Goal: Communication & Community: Ask a question

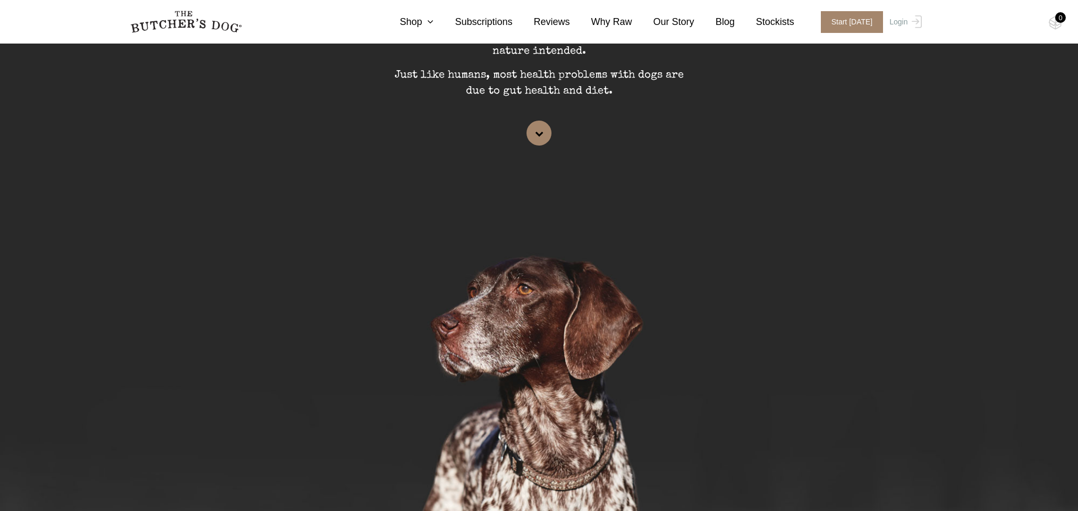
scroll to position [218, 0]
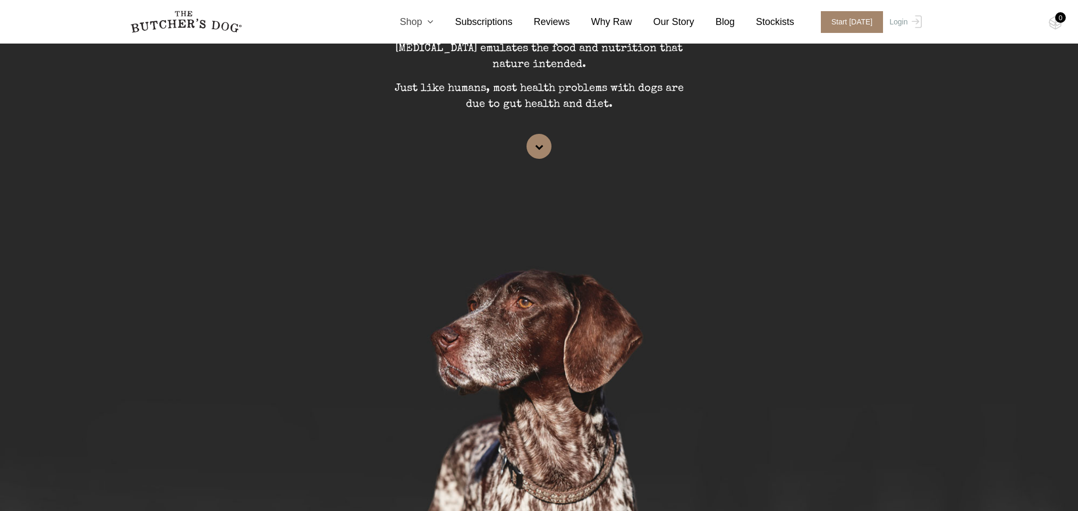
click at [409, 20] on link "Shop" at bounding box center [405, 22] width 55 height 14
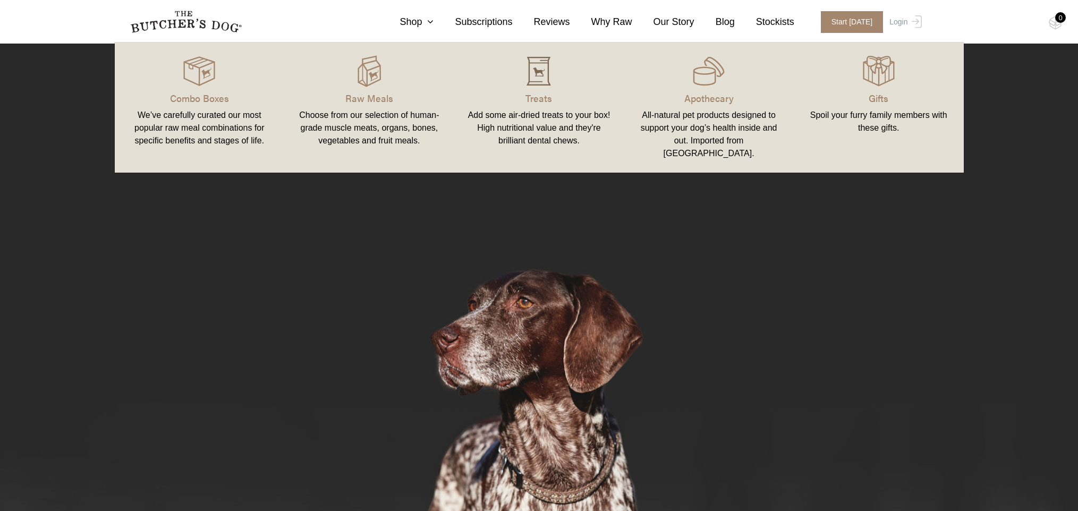
click at [536, 84] on img at bounding box center [539, 71] width 32 height 32
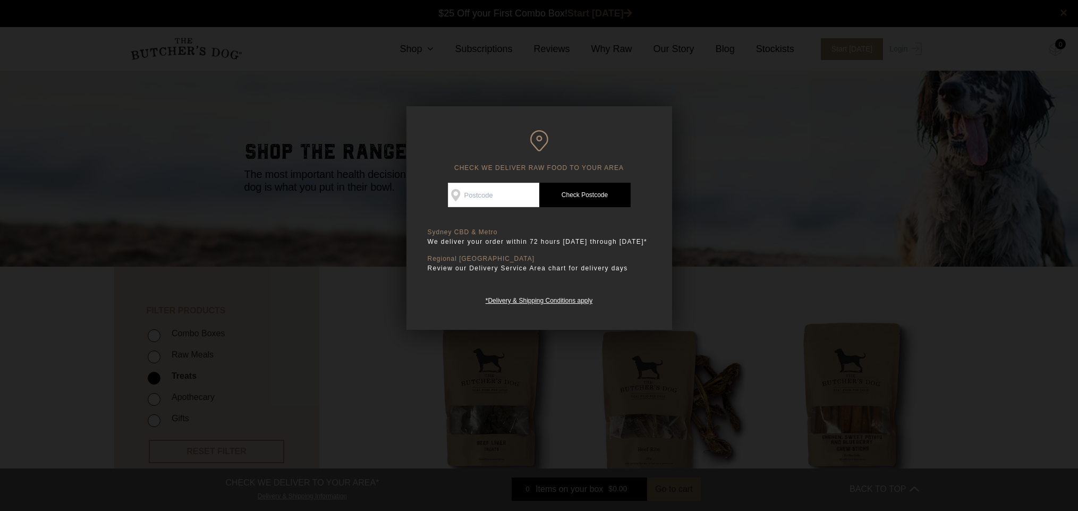
scroll to position [1, 0]
click at [471, 201] on input "Check Availability At" at bounding box center [493, 195] width 91 height 24
type input "2110"
click at [595, 193] on link "Check Postcode" at bounding box center [584, 195] width 91 height 24
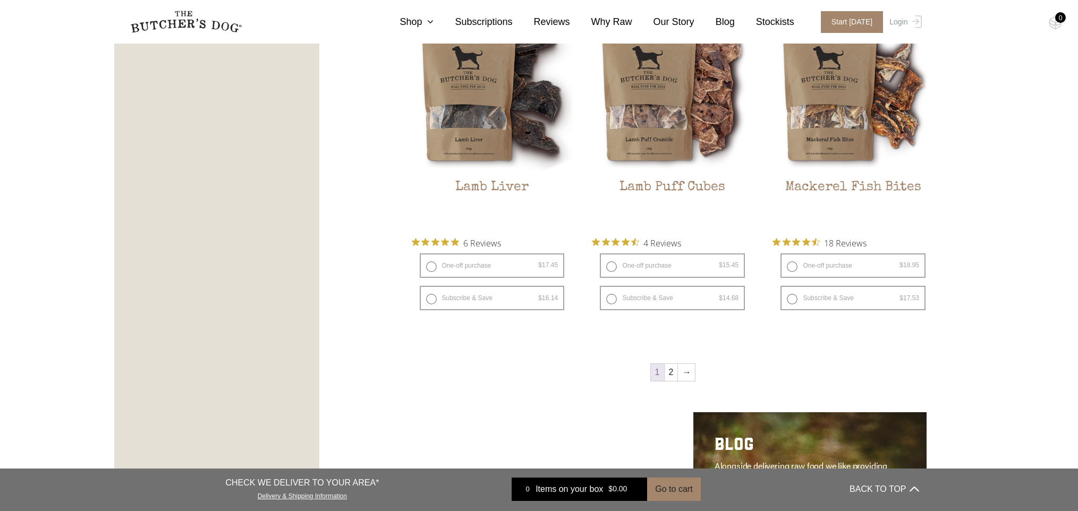
scroll to position [1348, 0]
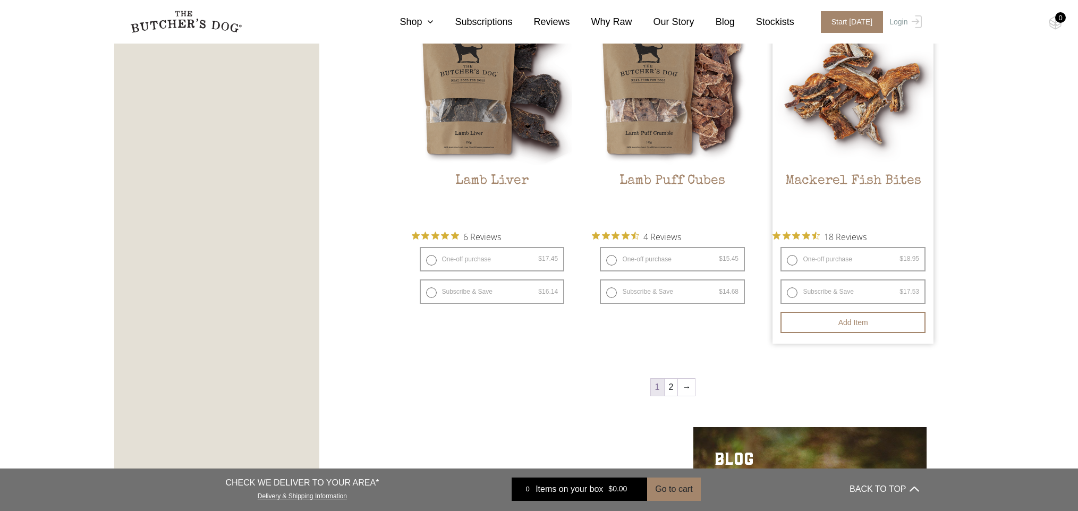
click at [812, 258] on label "One-off purchase $ 18.95 — or subscribe and save 7.5%" at bounding box center [853, 259] width 145 height 24
radio input "true"
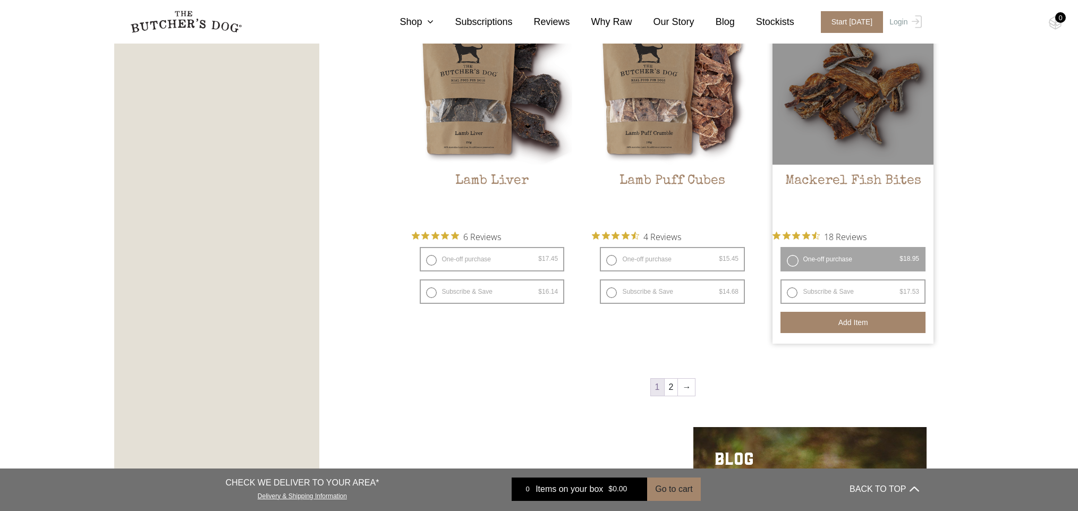
click at [834, 321] on button "Add item" at bounding box center [853, 322] width 145 height 21
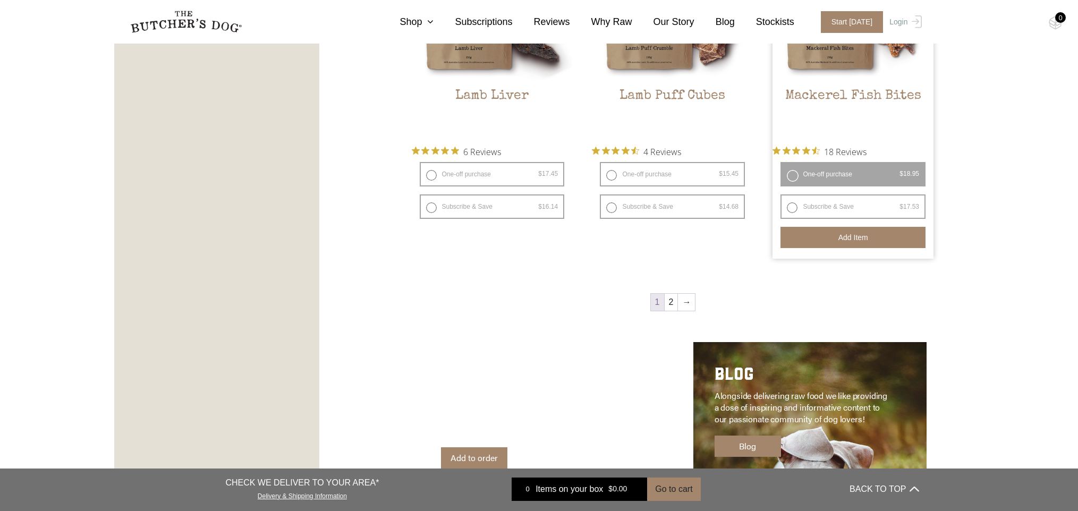
scroll to position [1435, 0]
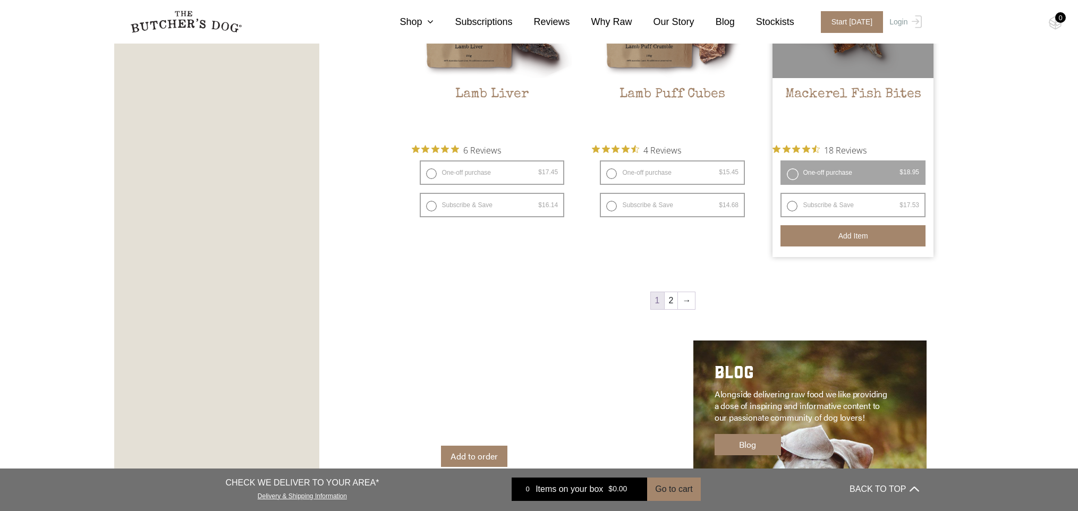
click at [848, 234] on button "Add item" at bounding box center [853, 235] width 145 height 21
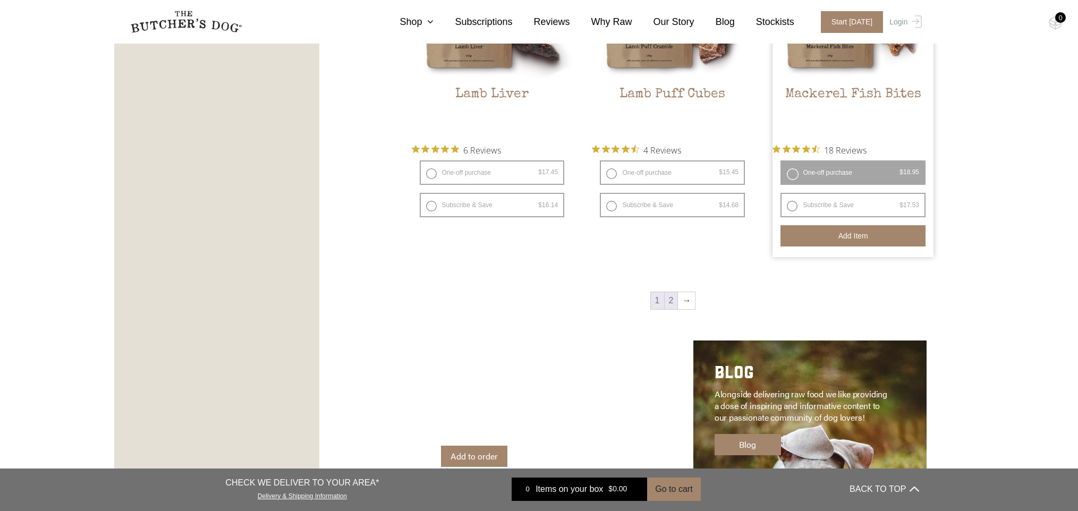
click at [668, 304] on link "2" at bounding box center [671, 300] width 13 height 17
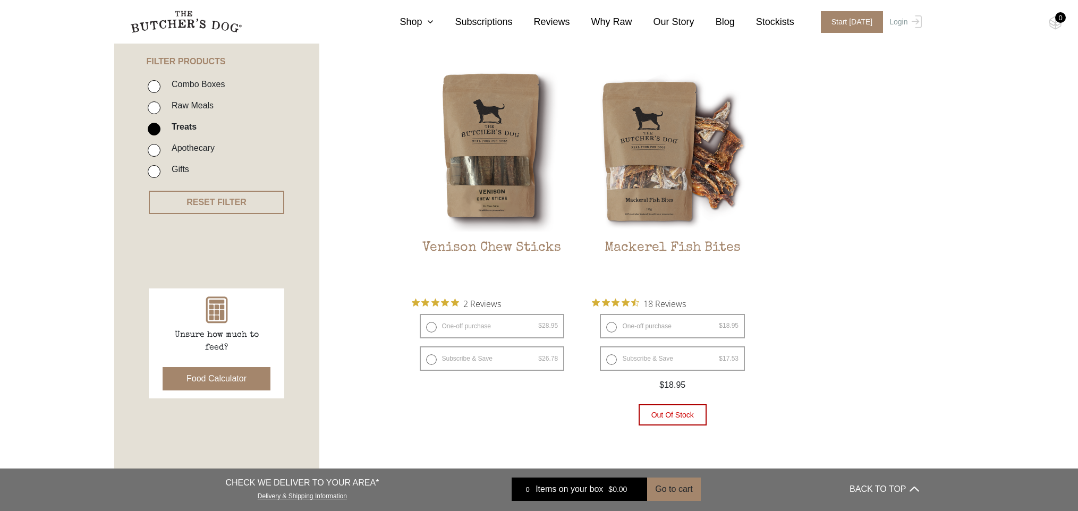
scroll to position [250, 0]
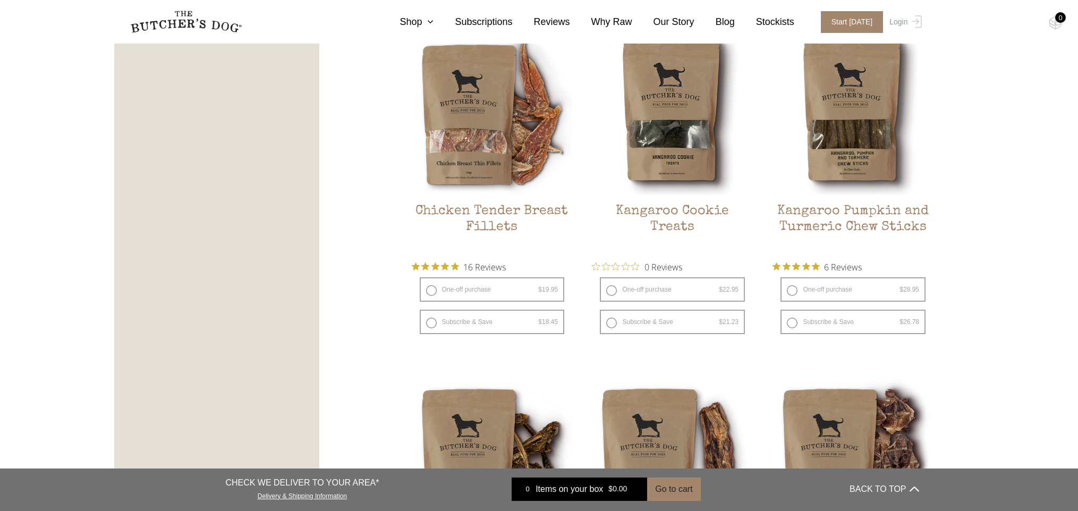
scroll to position [632, 0]
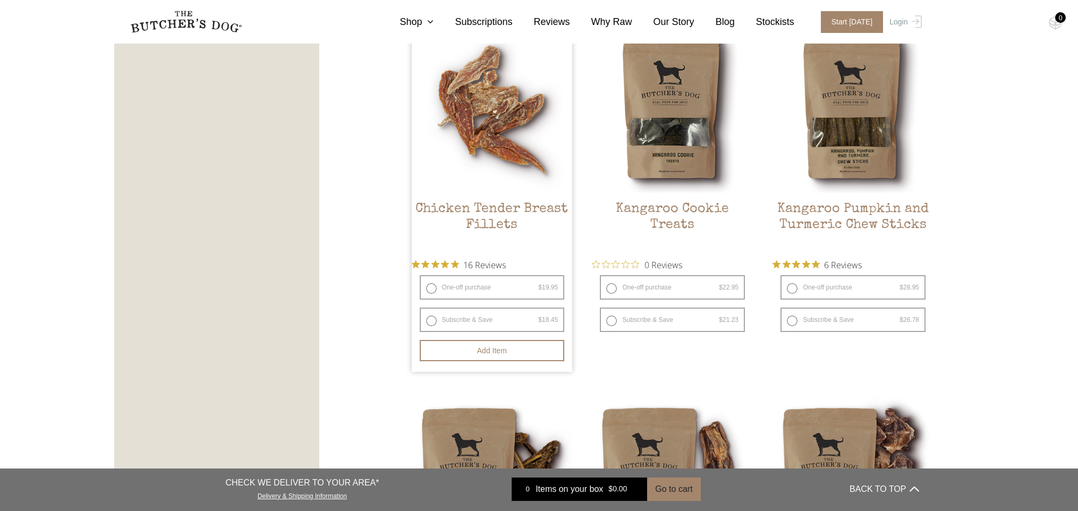
click at [484, 285] on label "One-off purchase $ 19.95 — or subscribe and save 7.5%" at bounding box center [492, 287] width 145 height 24
radio input "true"
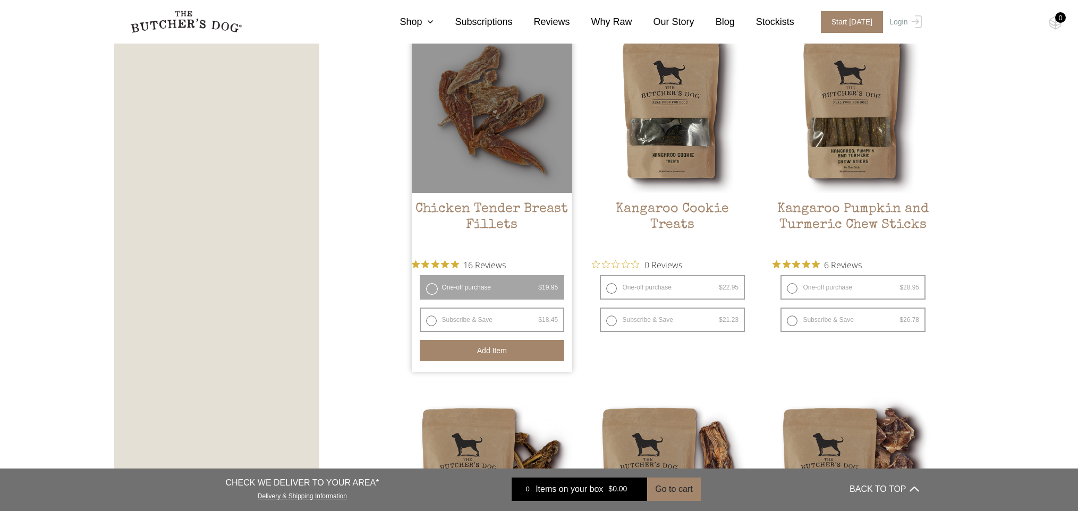
click at [485, 347] on button "Add item" at bounding box center [492, 350] width 145 height 21
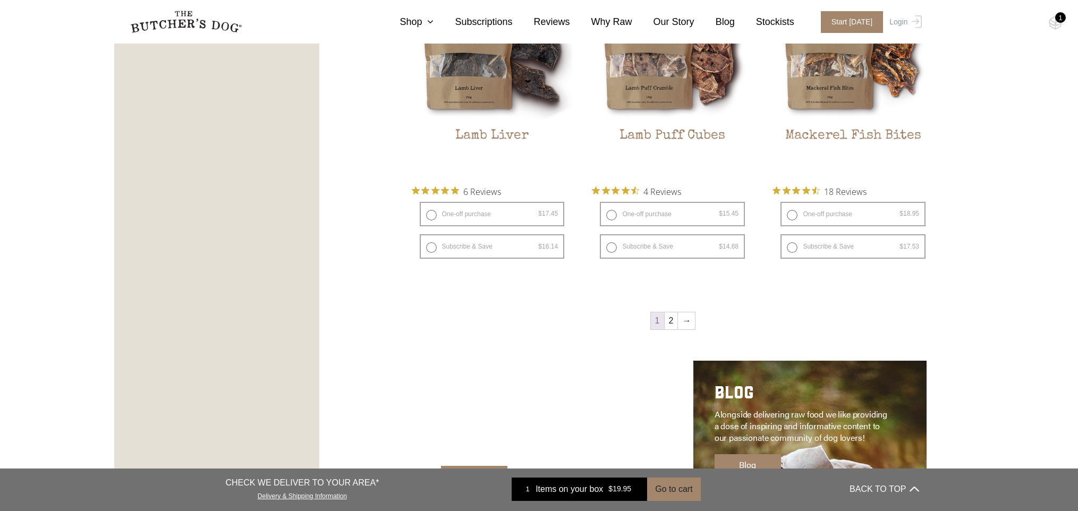
scroll to position [1409, 0]
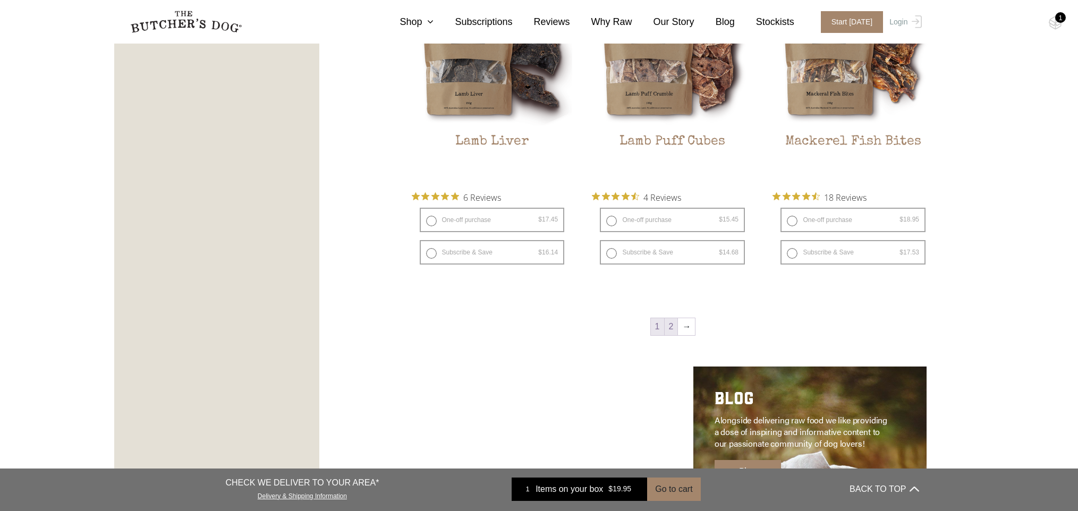
click at [672, 328] on link "2" at bounding box center [671, 326] width 13 height 17
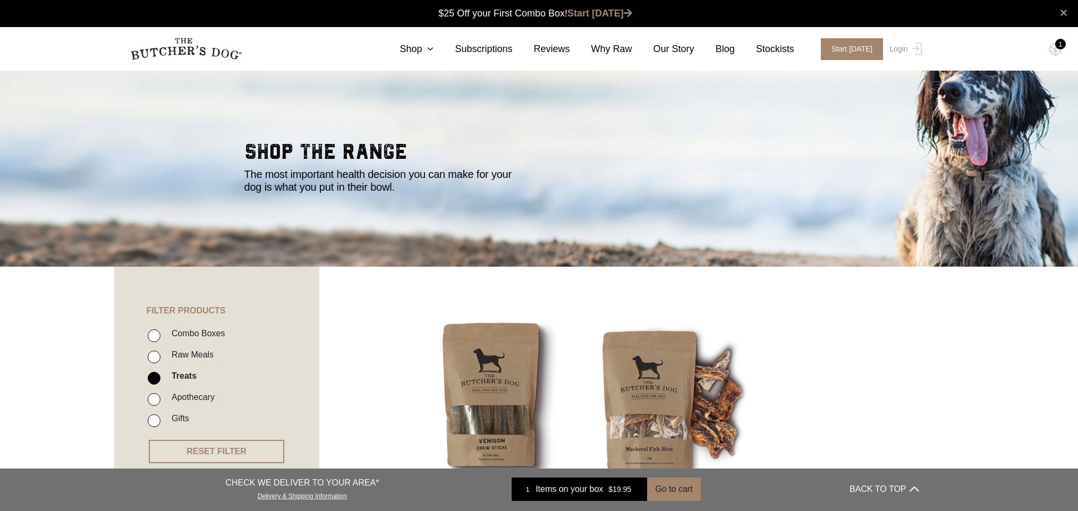
click at [1060, 46] on div "1" at bounding box center [1060, 44] width 11 height 11
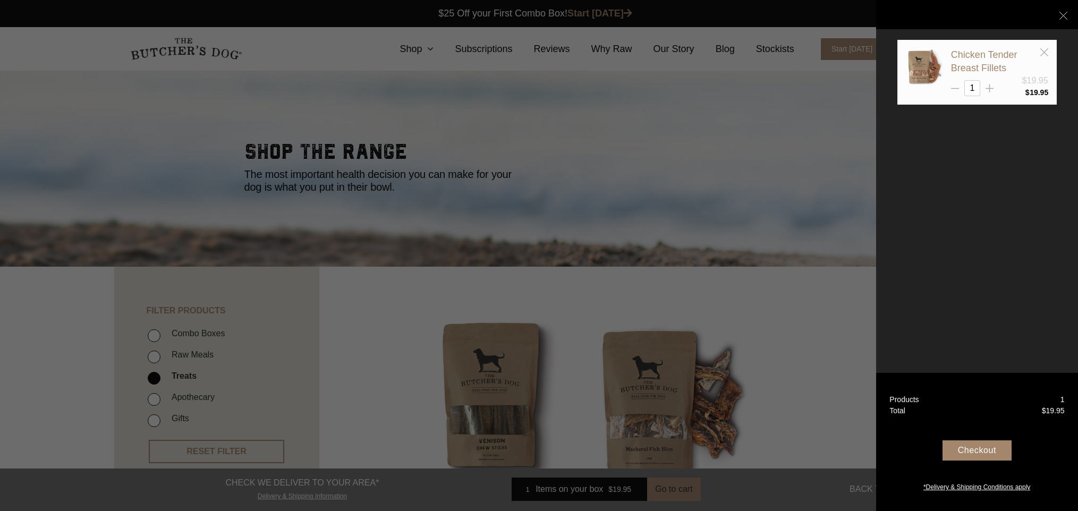
click at [714, 212] on div at bounding box center [539, 255] width 1078 height 511
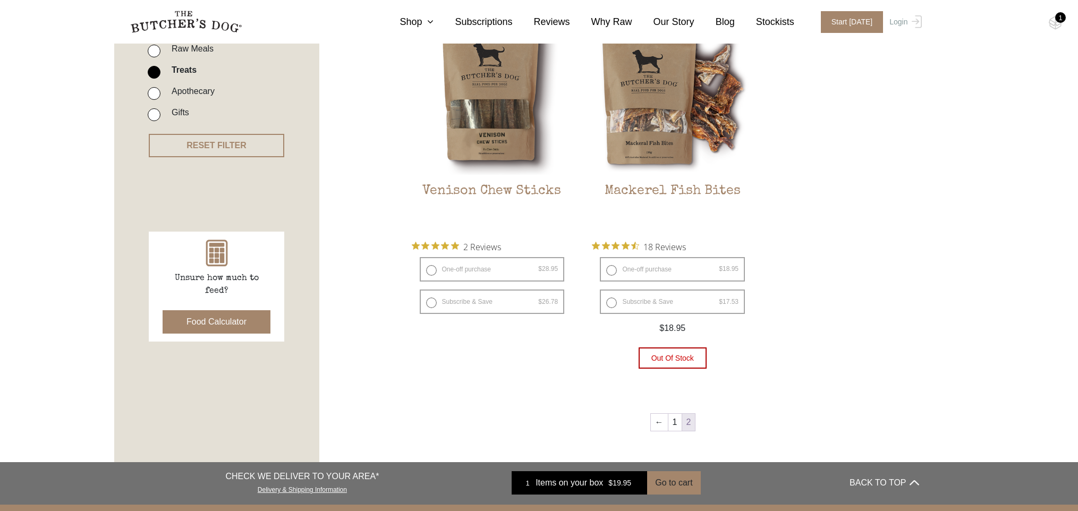
scroll to position [286, 0]
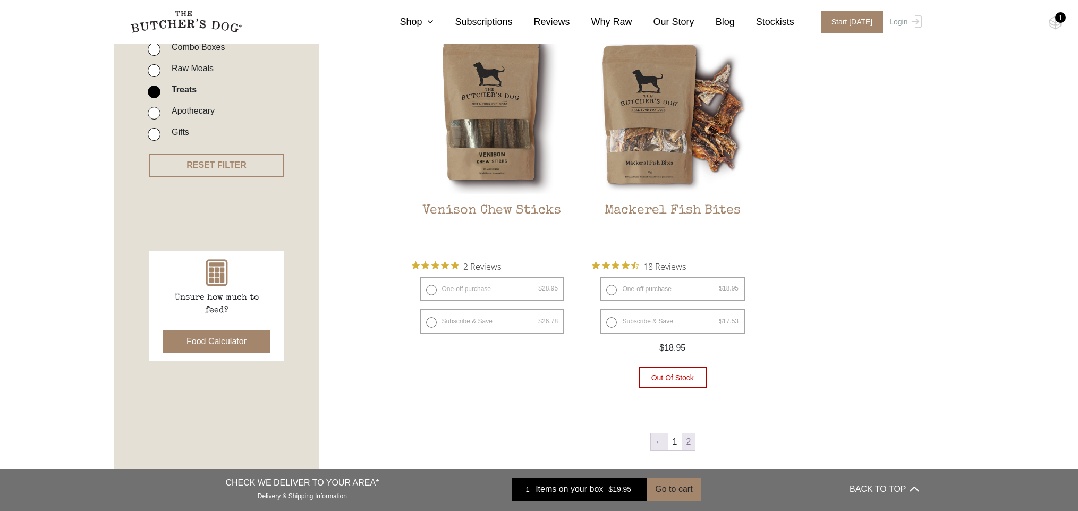
click at [657, 443] on link "←" at bounding box center [659, 442] width 17 height 17
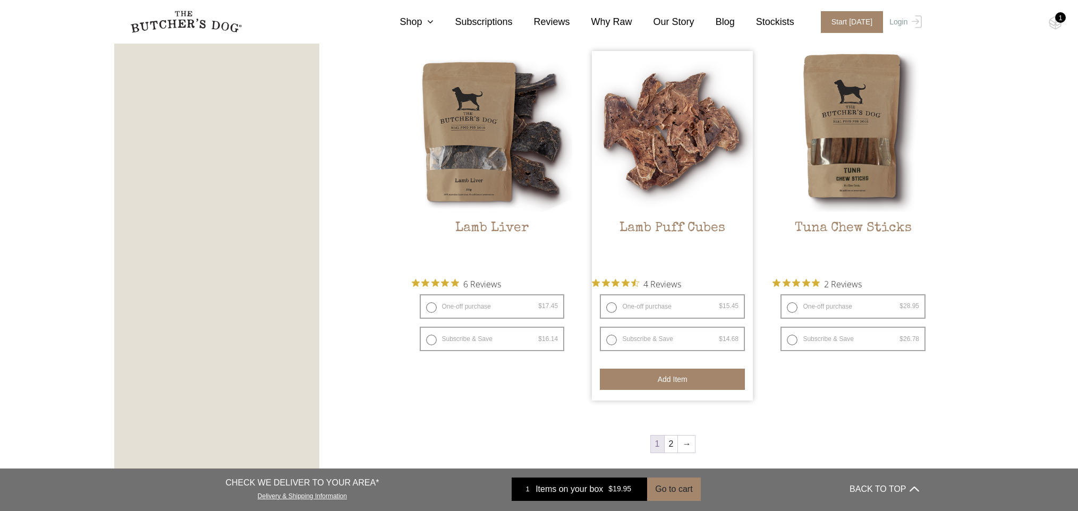
scroll to position [1311, 0]
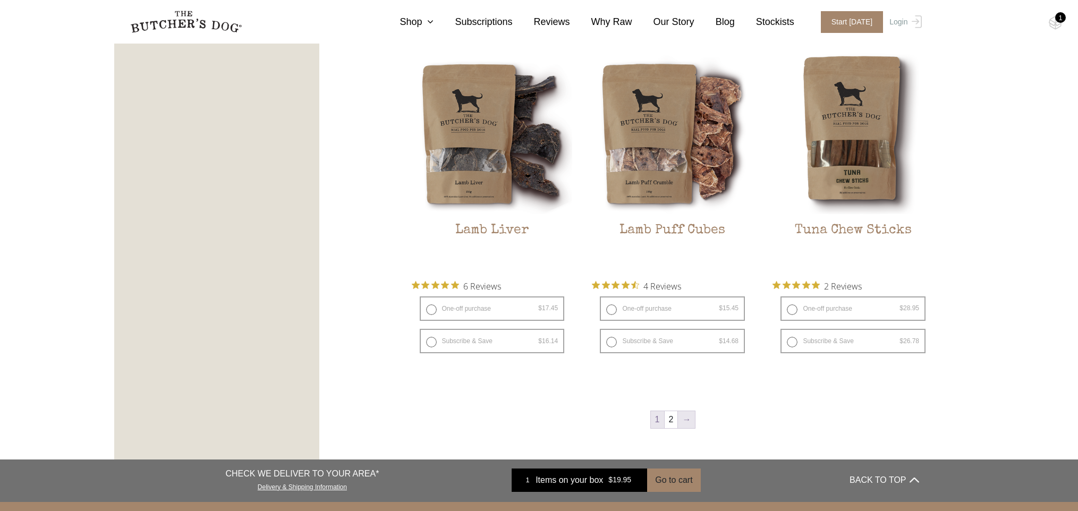
click at [681, 419] on link "→" at bounding box center [686, 419] width 17 height 17
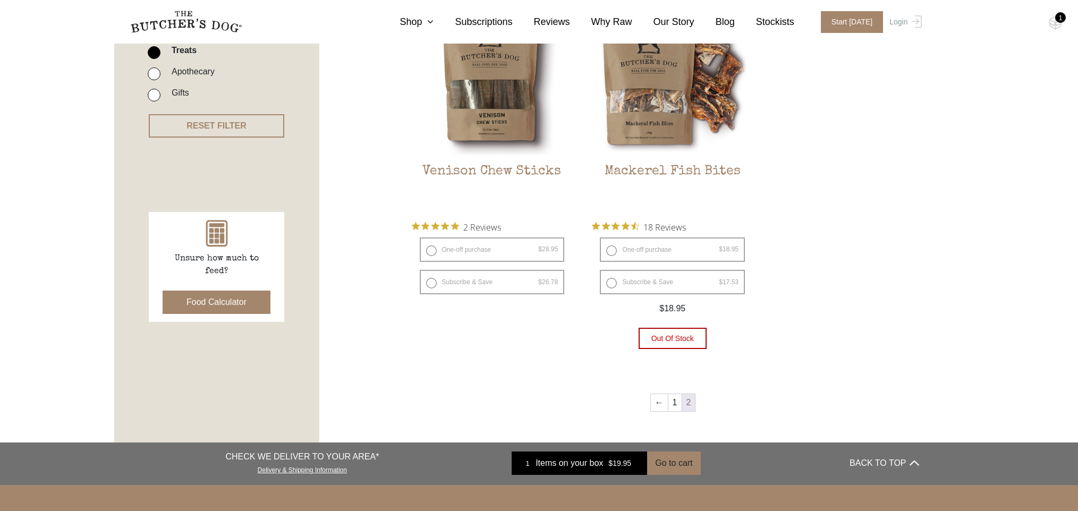
scroll to position [331, 0]
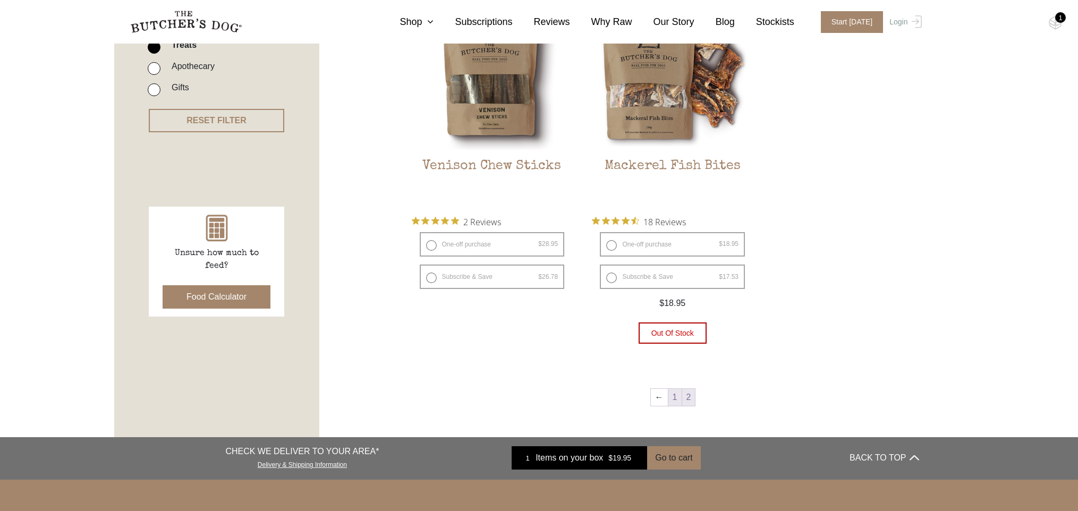
click at [674, 397] on link "1" at bounding box center [674, 397] width 13 height 17
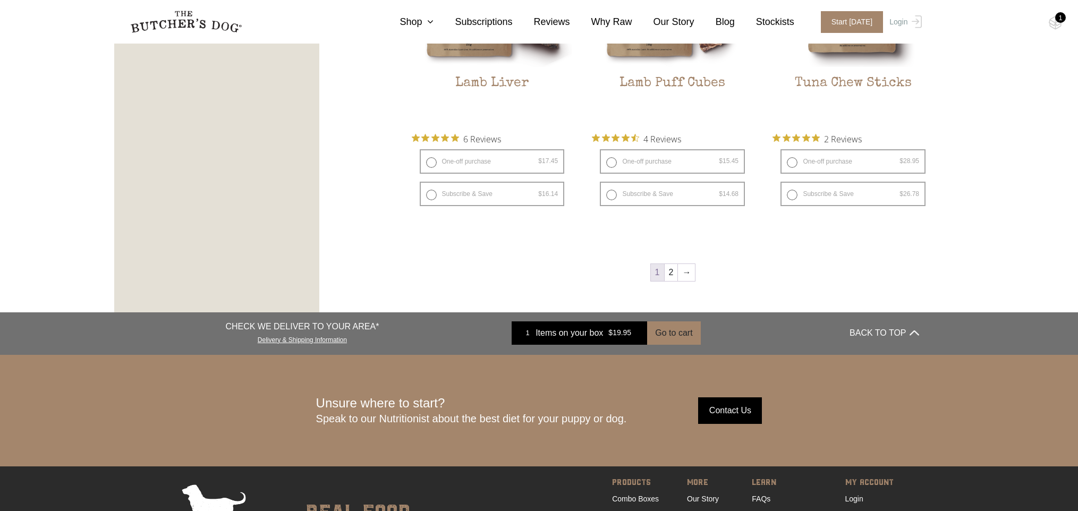
scroll to position [1462, 0]
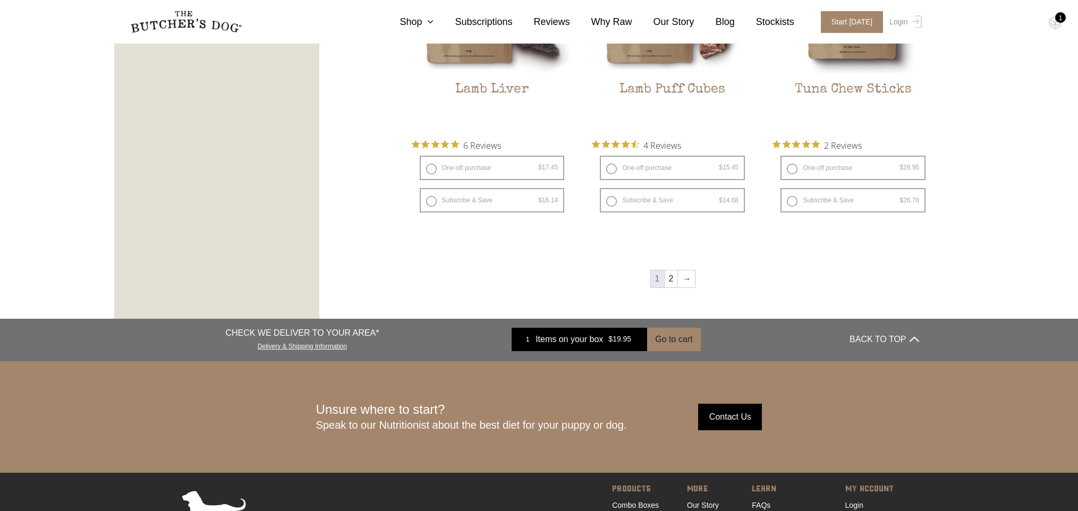
click at [729, 412] on input "Contact Us" at bounding box center [730, 417] width 64 height 27
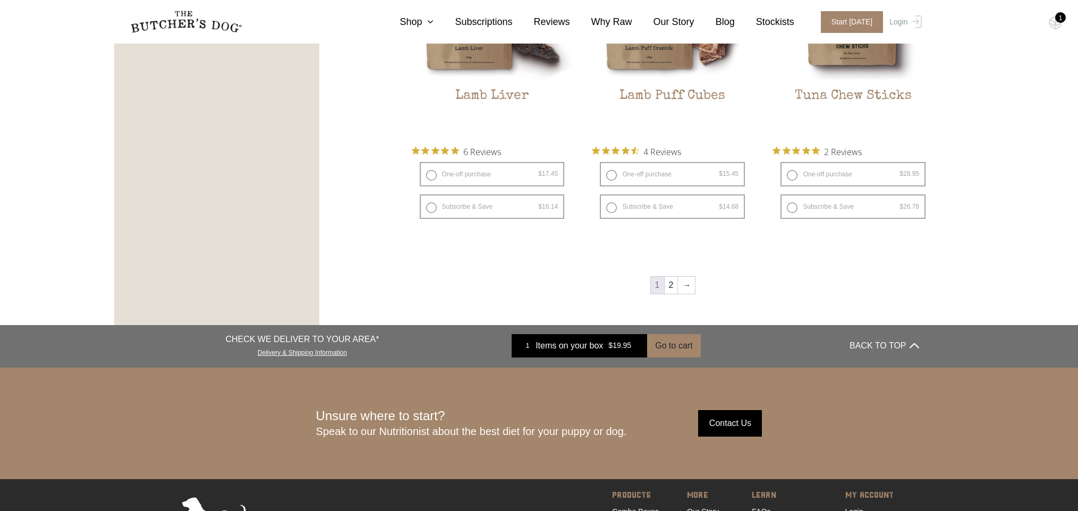
scroll to position [1445, 0]
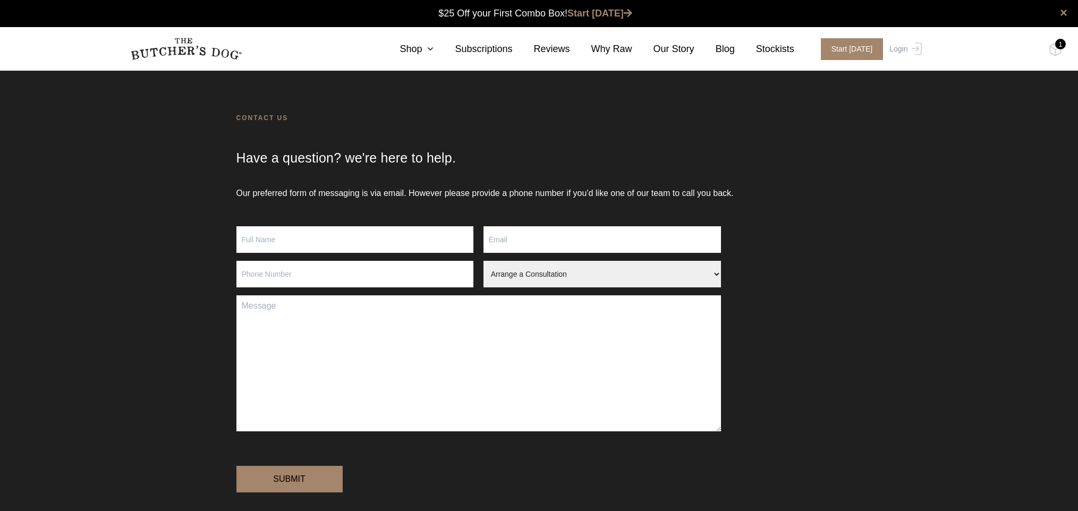
scroll to position [1, 0]
click at [328, 238] on input "Contact form" at bounding box center [355, 239] width 238 height 27
click at [315, 243] on input "Contact form" at bounding box center [355, 239] width 238 height 27
type input "Susan Muller"
click at [554, 239] on input "Contact form" at bounding box center [603, 239] width 238 height 27
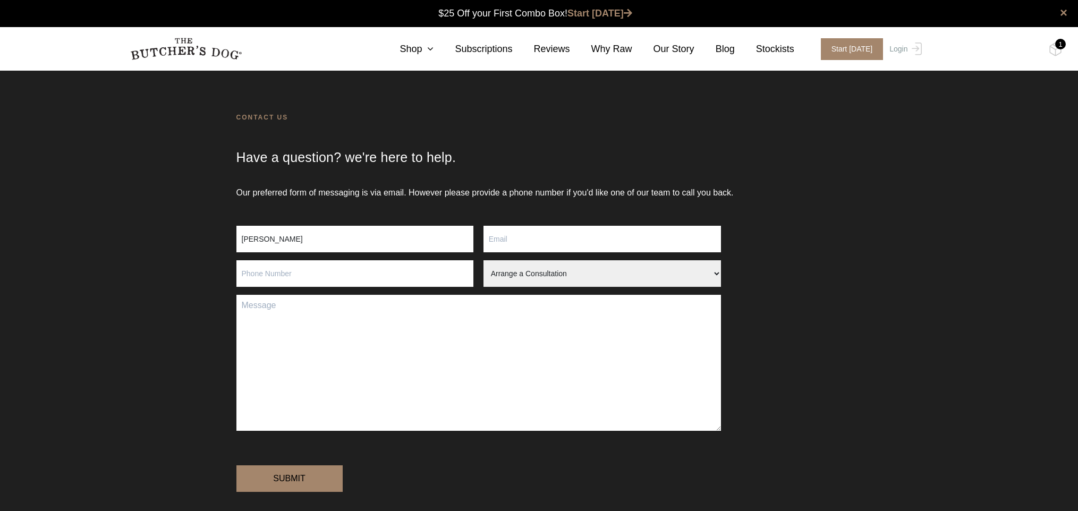
type input "smuller01@outlook.com"
type input "0400427729"
click at [444, 328] on textarea "Contact form" at bounding box center [478, 363] width 485 height 136
click at [338, 304] on textarea "hi when will your mackeral fish. bites be back in stock? thanks" at bounding box center [478, 363] width 485 height 136
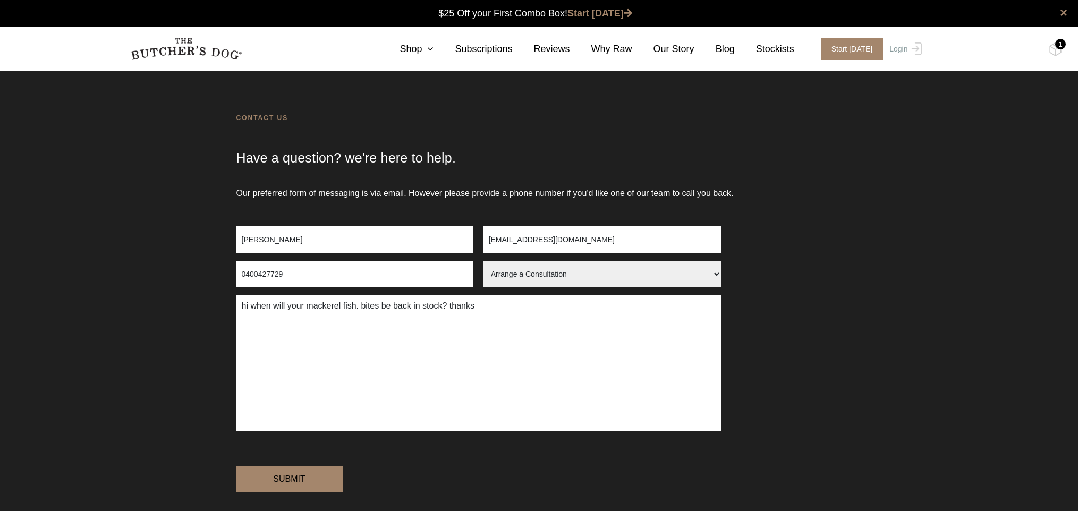
click at [531, 308] on textarea "hi when will your mackerel fish. bites be back in stock? thanks" at bounding box center [478, 363] width 485 height 136
click at [364, 306] on textarea "hi when will your mackerel fish. bites be back in stock? thanks" at bounding box center [478, 363] width 485 height 136
click at [496, 308] on textarea "hi when will your mackerel fish bites be back in stock? thanks" at bounding box center [478, 363] width 485 height 136
type textarea "hi when will your mackerel fish bites be back in stock? thanks"
click at [544, 276] on select "Arrange a Consultation Become a Stockist Order Query Stock Enquiry" at bounding box center [603, 274] width 238 height 27
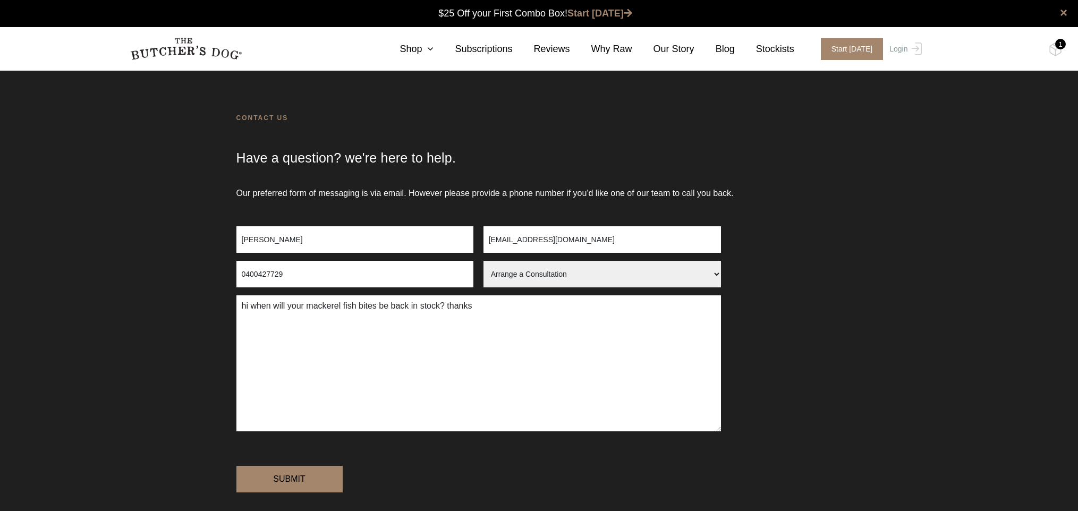
select select "Stock Enquiry"
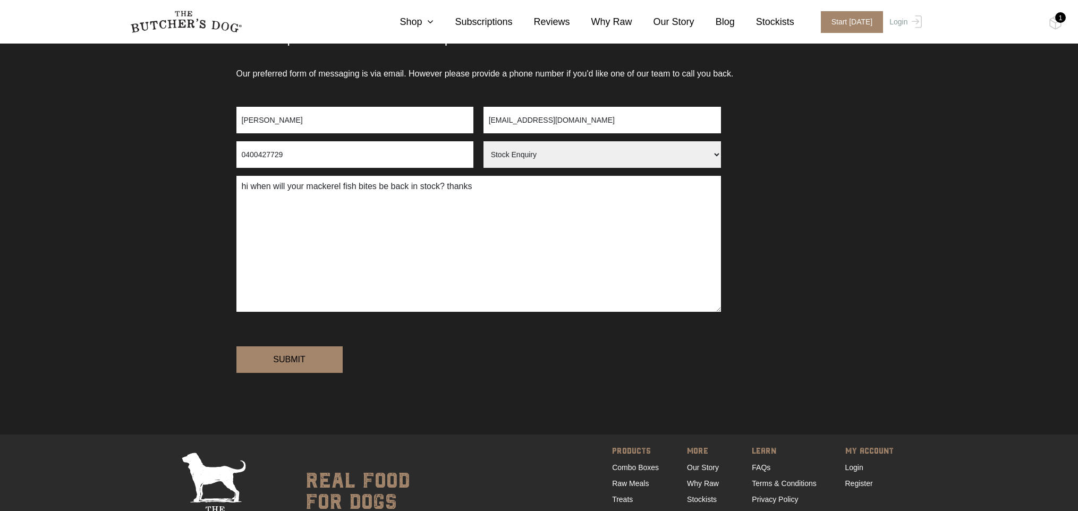
scroll to position [123, 0]
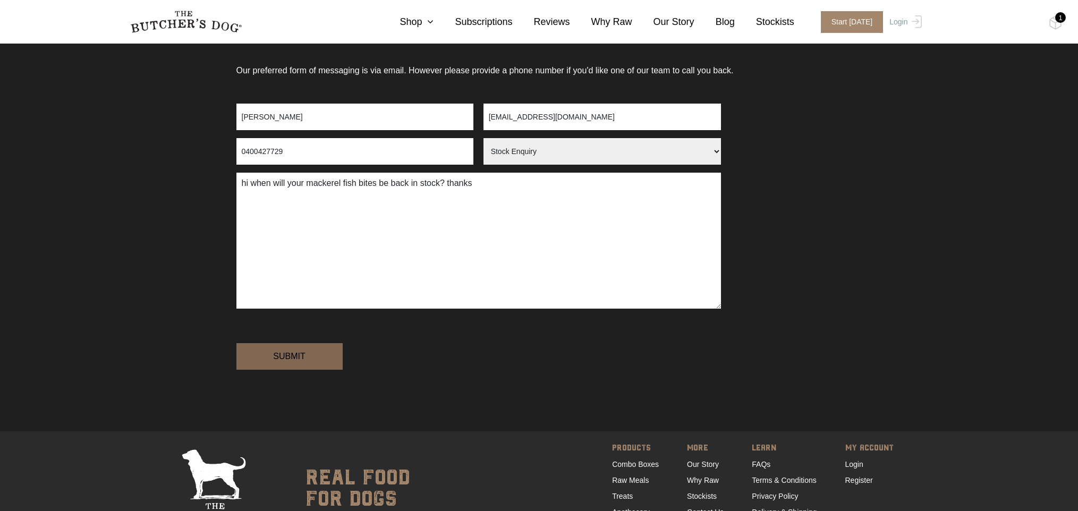
click at [282, 370] on input "Submit" at bounding box center [289, 356] width 106 height 27
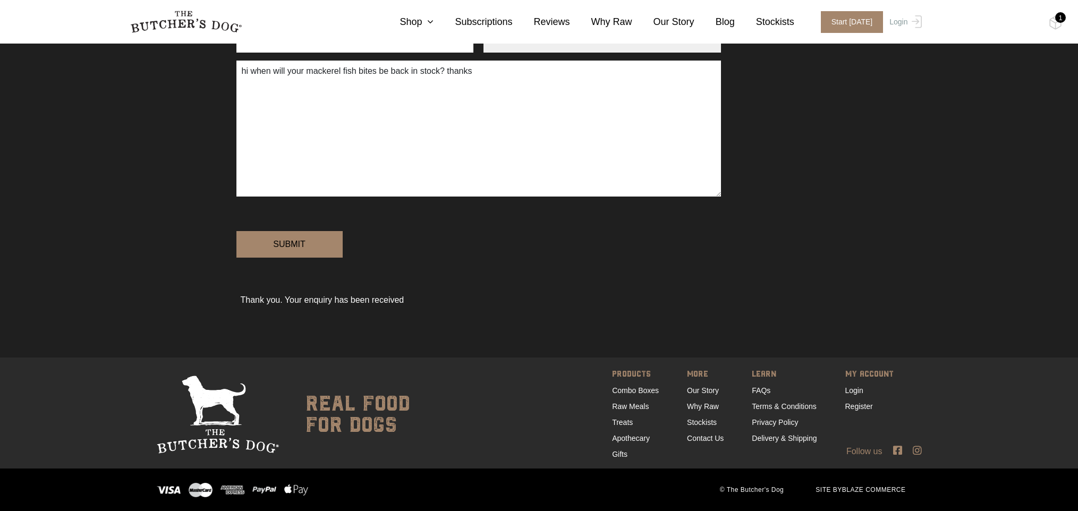
scroll to position [272, 0]
